Goal: Find specific page/section: Find specific page/section

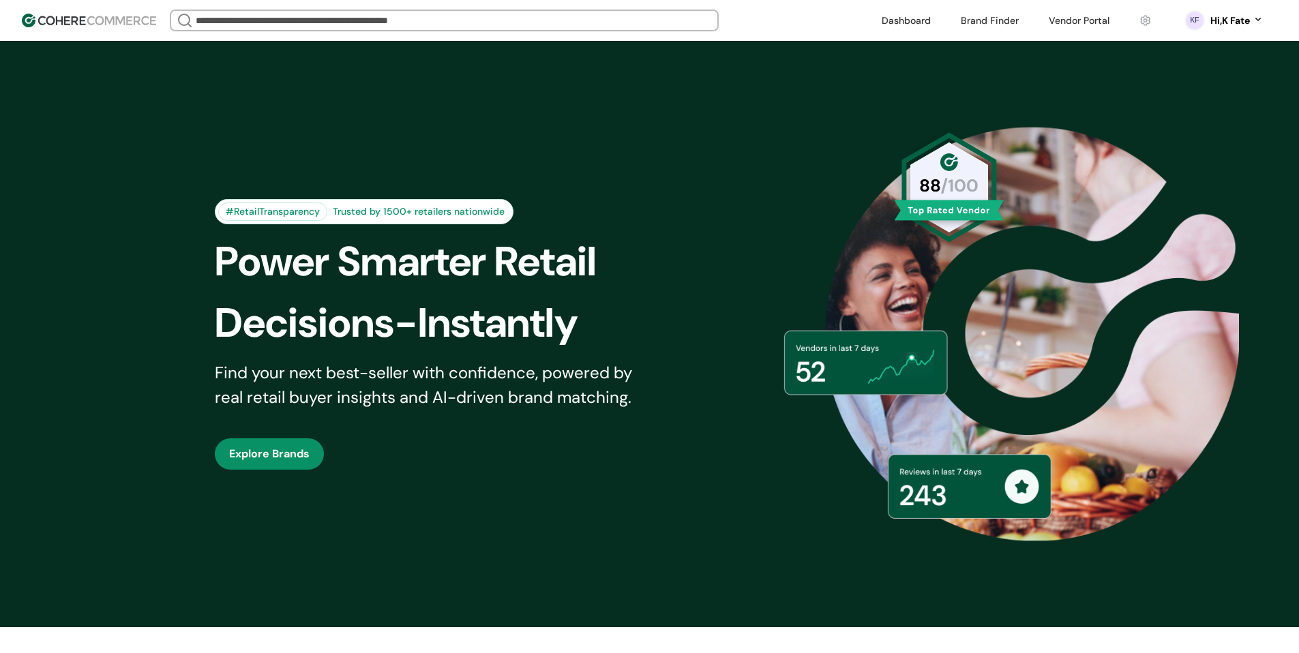
click at [1079, 27] on link at bounding box center [1079, 20] width 77 height 20
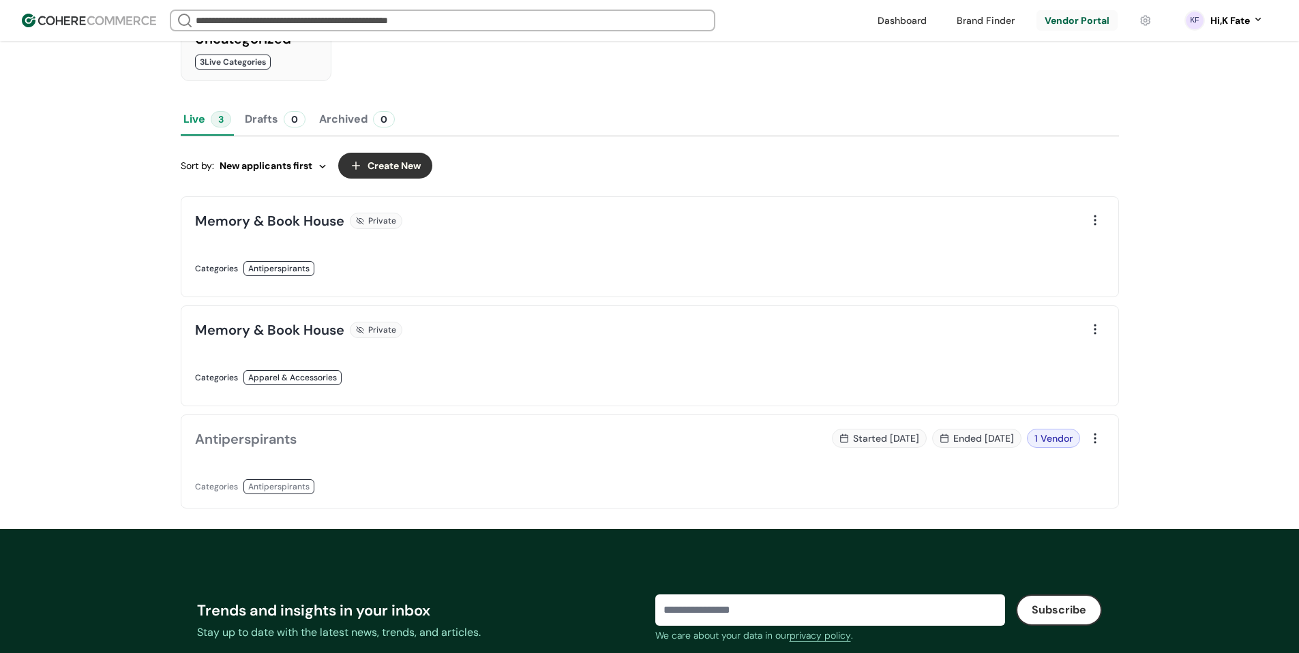
scroll to position [341, 0]
click at [597, 282] on link at bounding box center [418, 282] width 447 height 0
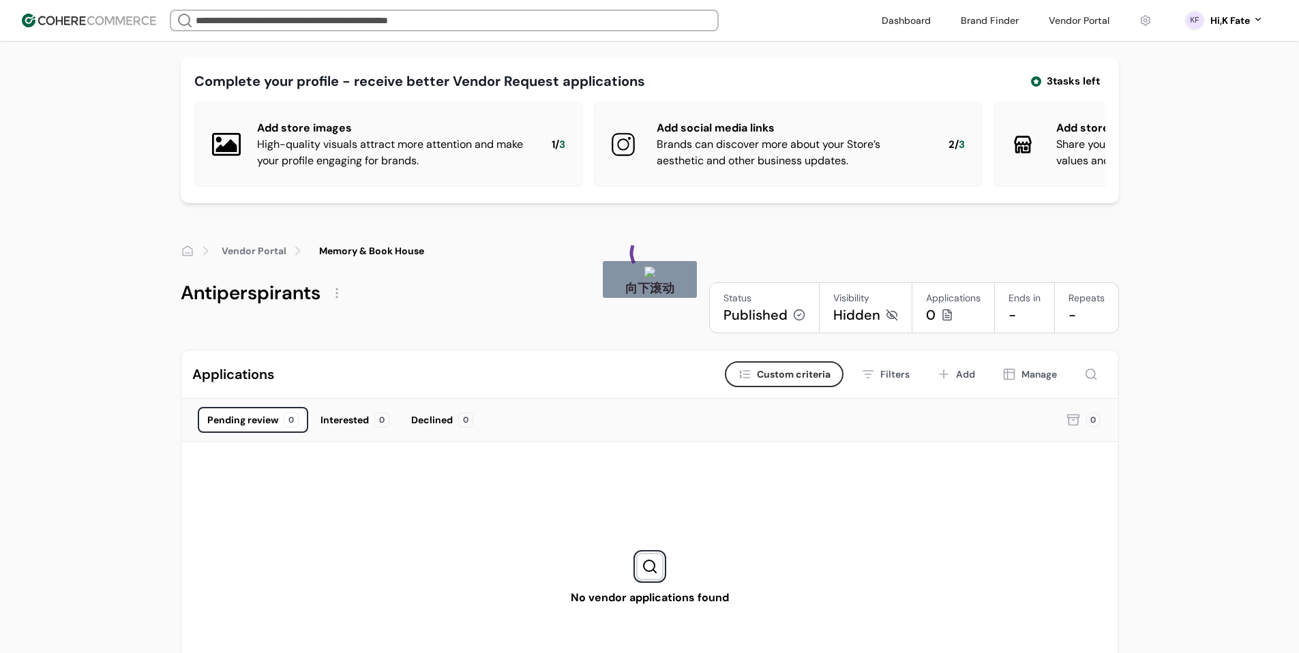
drag, startPoint x: 634, startPoint y: 241, endPoint x: 673, endPoint y: 277, distance: 53.1
